Goal: Task Accomplishment & Management: Manage orders

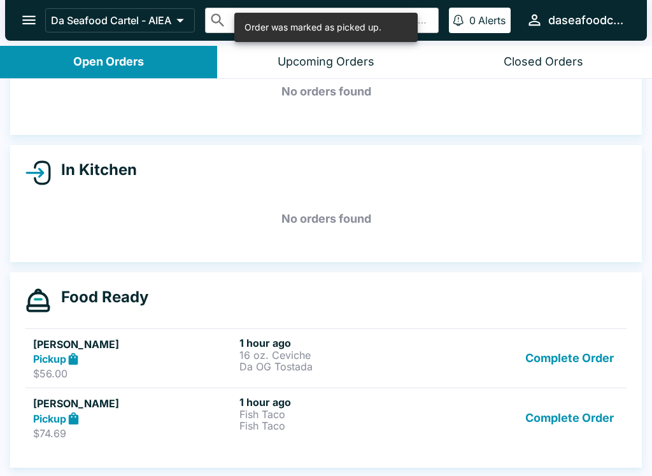
click at [587, 344] on button "Complete Order" at bounding box center [569, 359] width 99 height 44
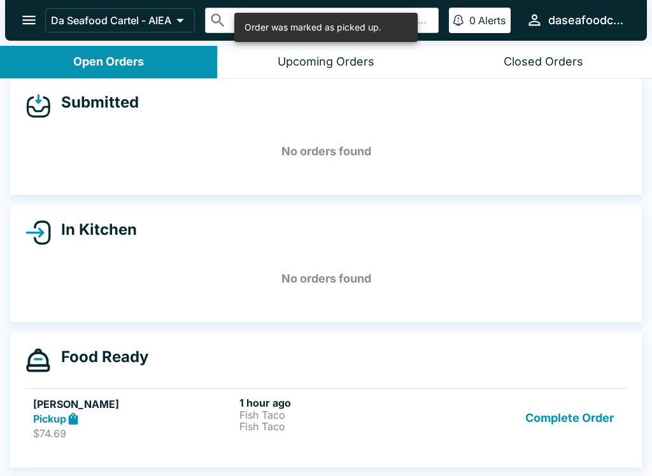
scroll to position [11, 0]
click at [576, 426] on button "Complete Order" at bounding box center [569, 419] width 99 height 44
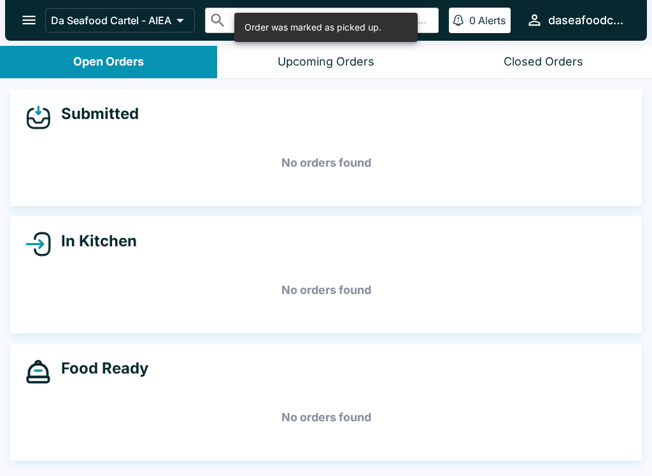
scroll to position [0, 0]
click at [33, 25] on icon "open drawer" at bounding box center [28, 19] width 17 height 17
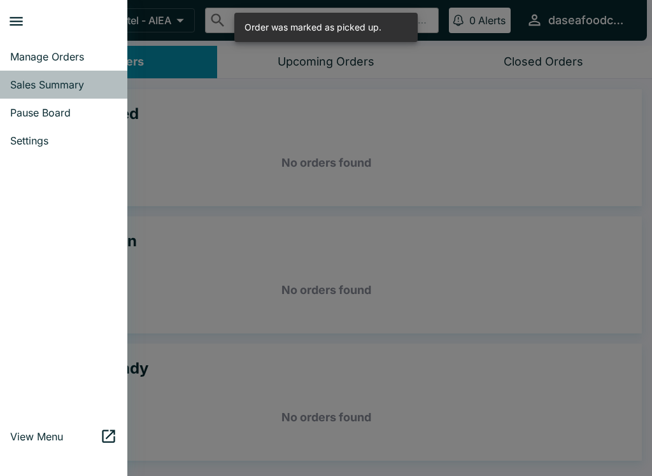
click at [87, 88] on span "Sales Summary" at bounding box center [63, 84] width 107 height 13
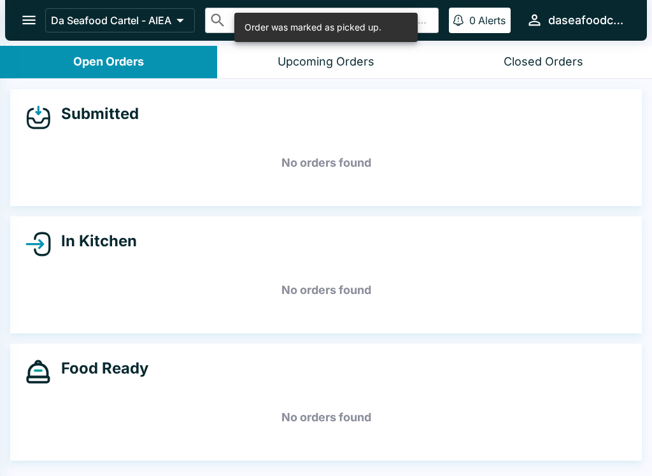
select select "03:00"
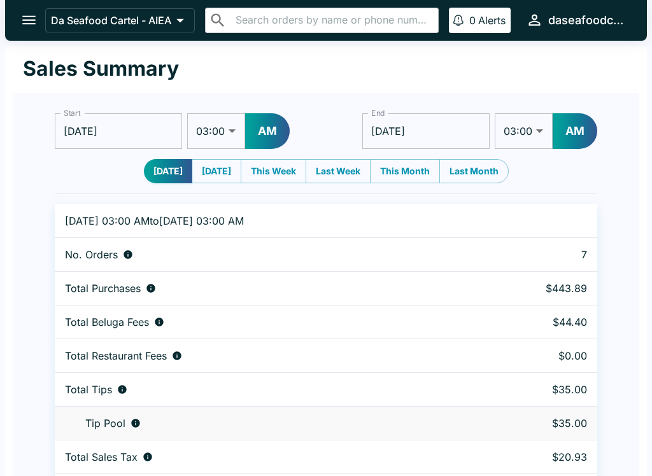
click at [38, 29] on icon "open drawer" at bounding box center [28, 19] width 17 height 17
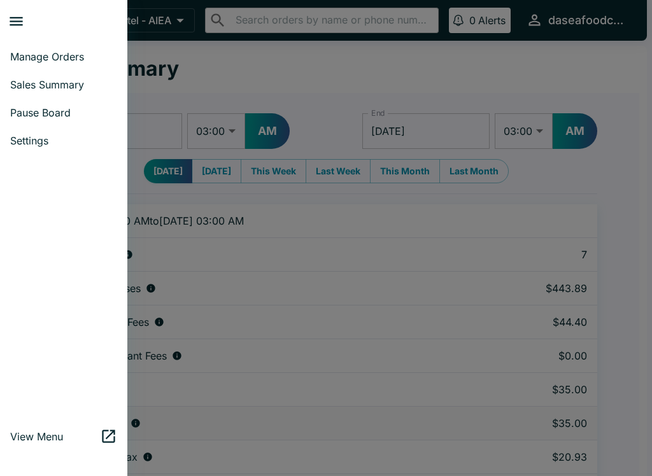
click at [94, 60] on span "Manage Orders" at bounding box center [63, 56] width 107 height 13
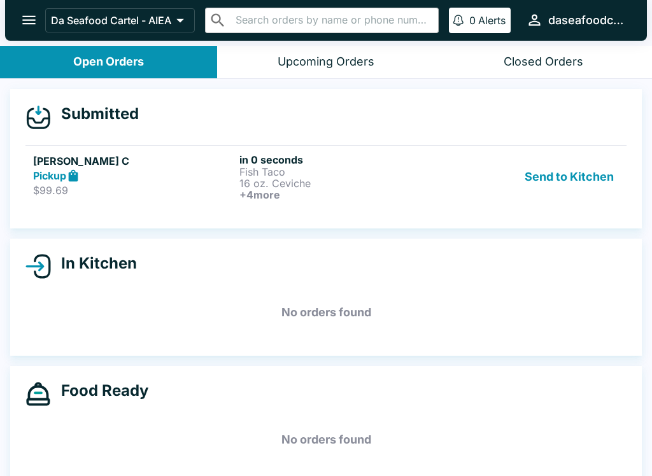
click at [60, 172] on strong "Pickup" at bounding box center [49, 175] width 33 height 13
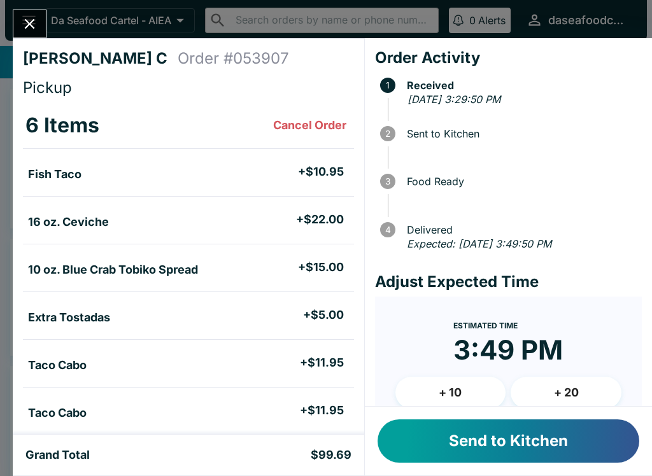
click at [502, 442] on button "Send to Kitchen" at bounding box center [508, 440] width 262 height 43
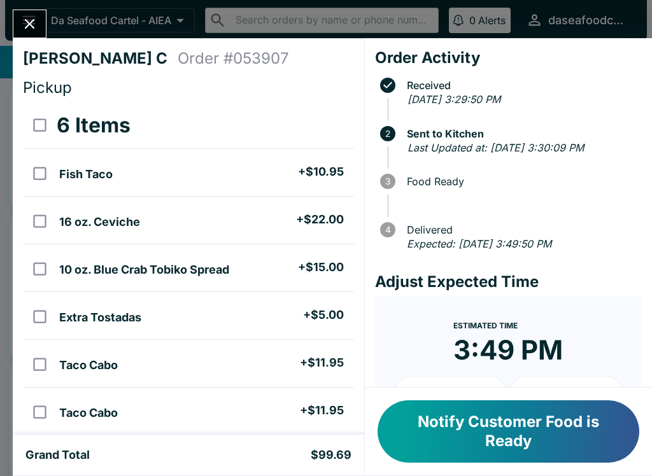
click at [31, 36] on button "Close" at bounding box center [29, 23] width 32 height 27
